Goal: Task Accomplishment & Management: Use online tool/utility

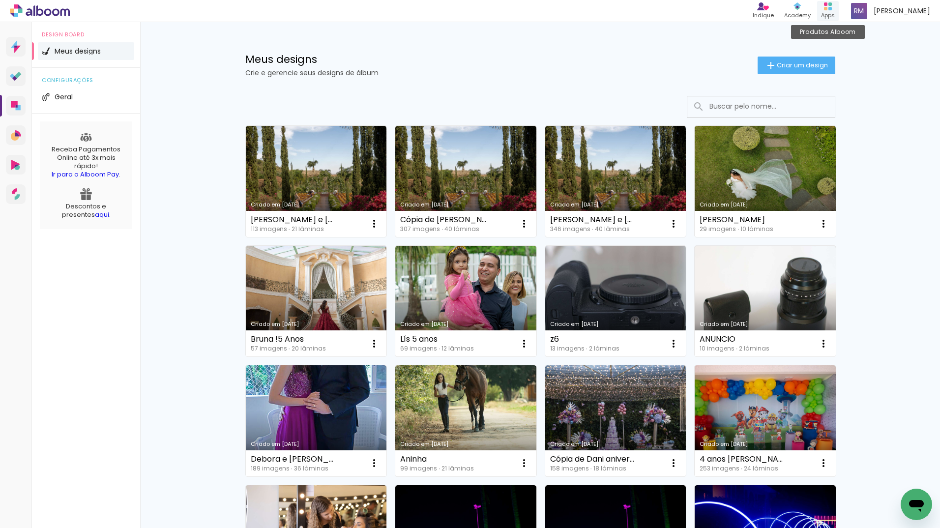
click at [829, 8] on rect at bounding box center [829, 8] width 3 height 3
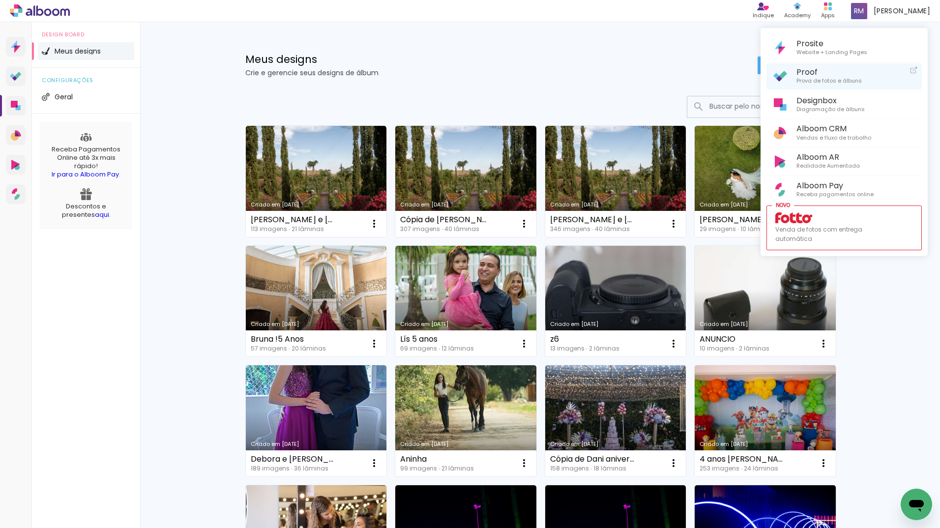
click at [807, 77] on span "Prova de fotos e álbuns" at bounding box center [828, 81] width 65 height 9
click at [620, 62] on div at bounding box center [470, 264] width 940 height 528
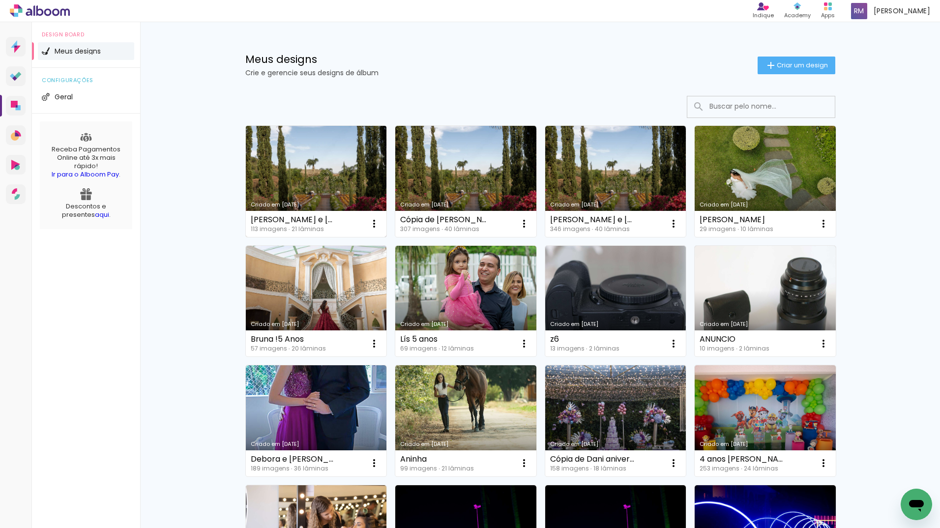
click at [330, 186] on link "Criado em [DATE]" at bounding box center [316, 181] width 141 height 111
click at [604, 188] on link "Criado em [DATE]" at bounding box center [615, 181] width 141 height 111
